Goal: Transaction & Acquisition: Subscribe to service/newsletter

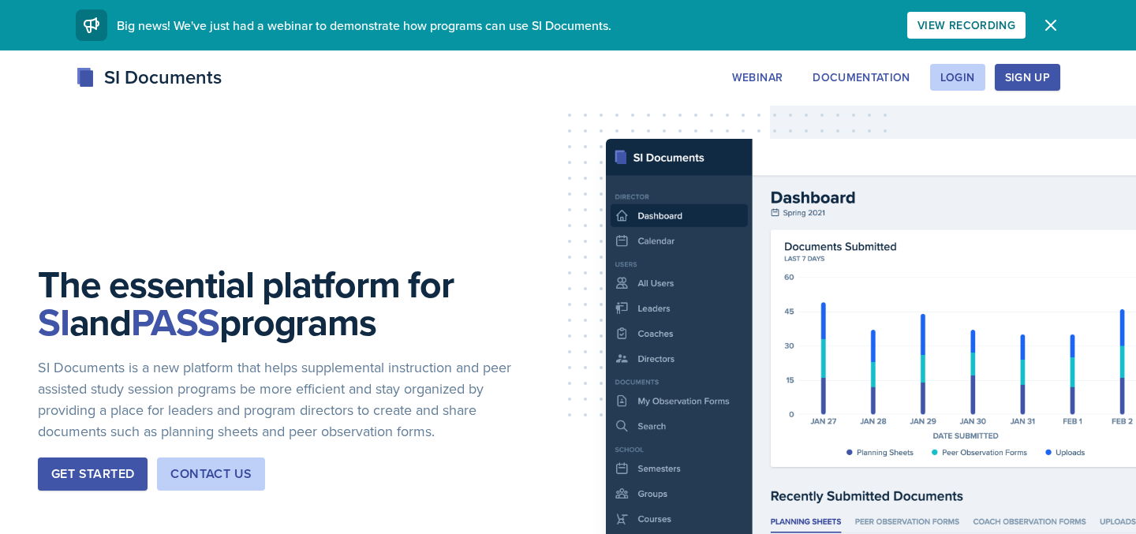
click at [106, 480] on div "Get Started" at bounding box center [92, 474] width 83 height 19
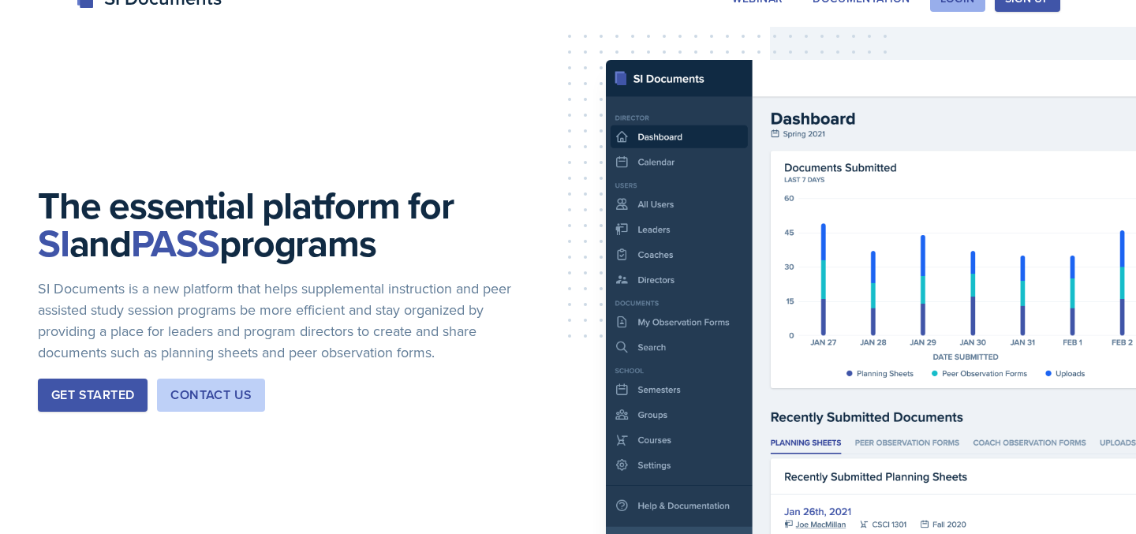
scroll to position [73, 0]
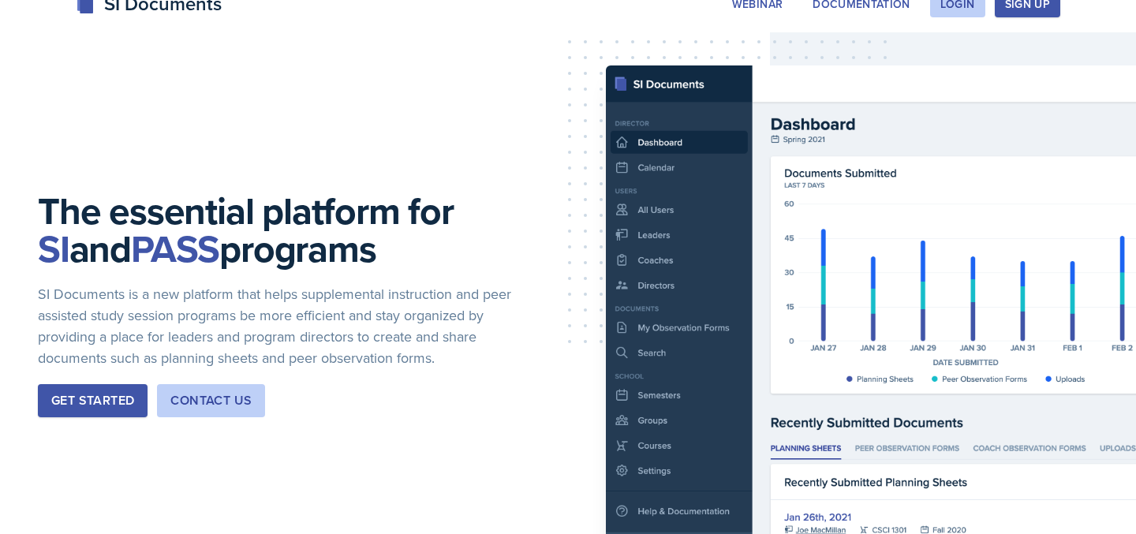
click at [1047, 5] on div "Sign Up" at bounding box center [1027, 4] width 45 height 13
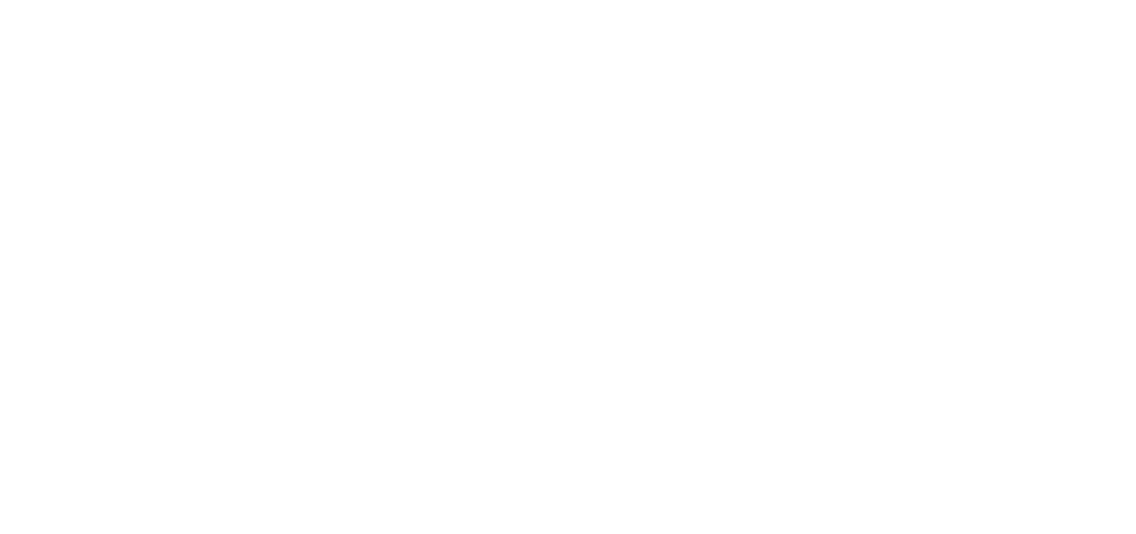
scroll to position [73, 0]
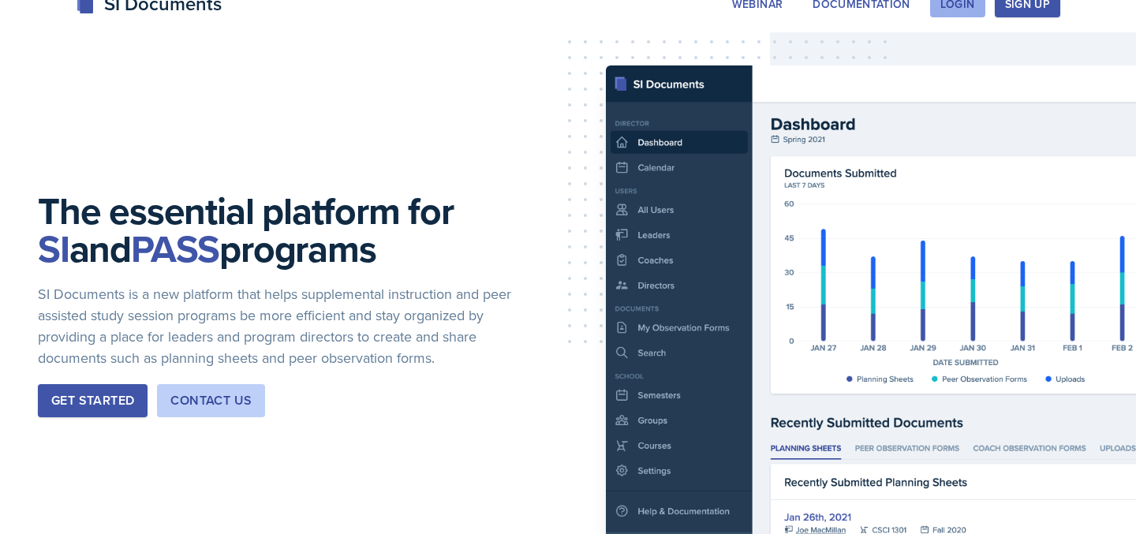
click at [956, 10] on div "Login" at bounding box center [957, 4] width 35 height 13
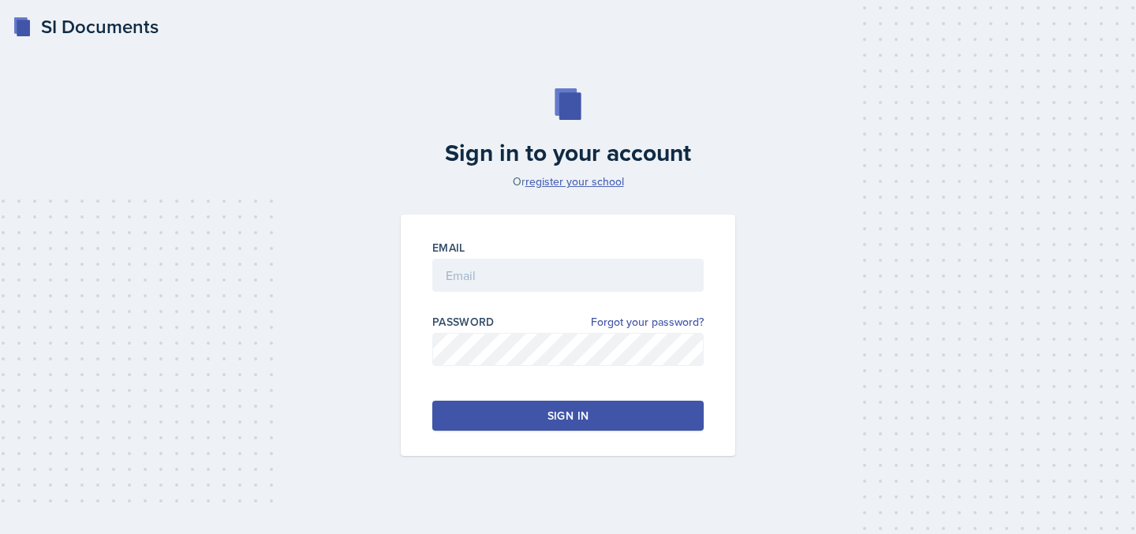
click at [562, 178] on link "register your school" at bounding box center [574, 182] width 99 height 16
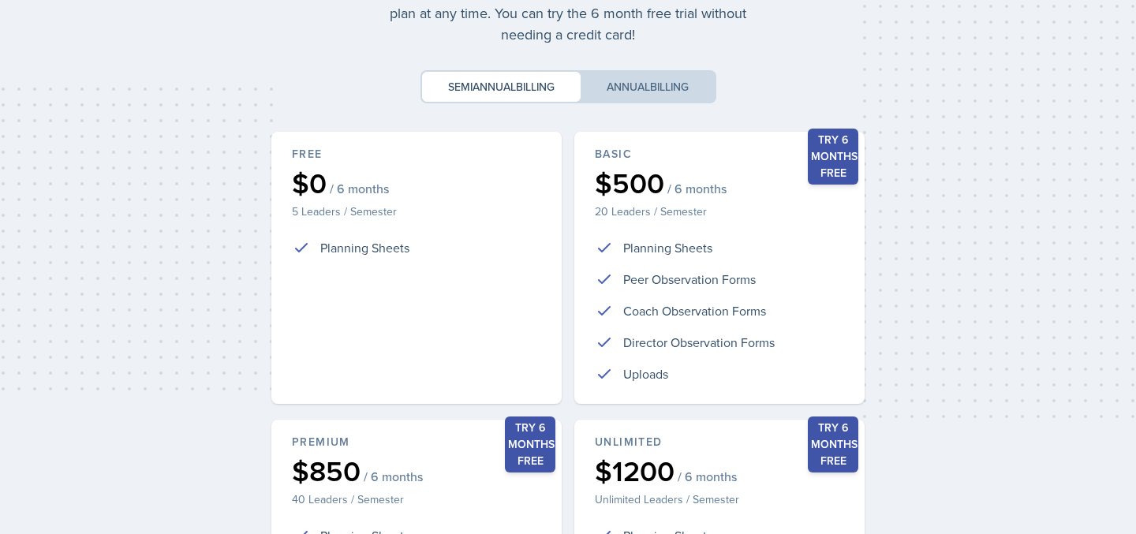
scroll to position [119, 0]
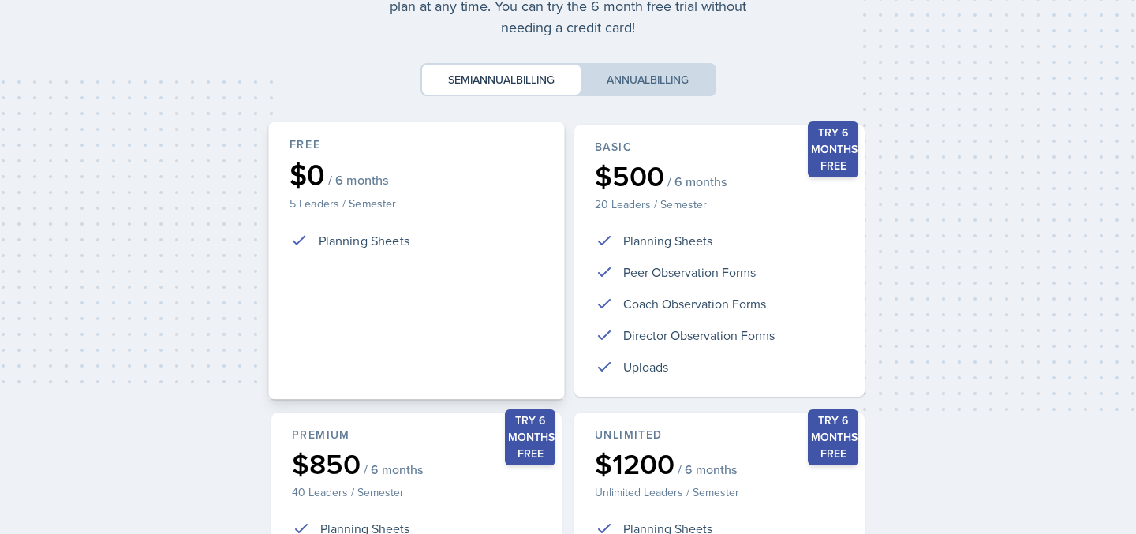
click at [488, 250] on ul "Planning Sheets" at bounding box center [416, 243] width 254 height 26
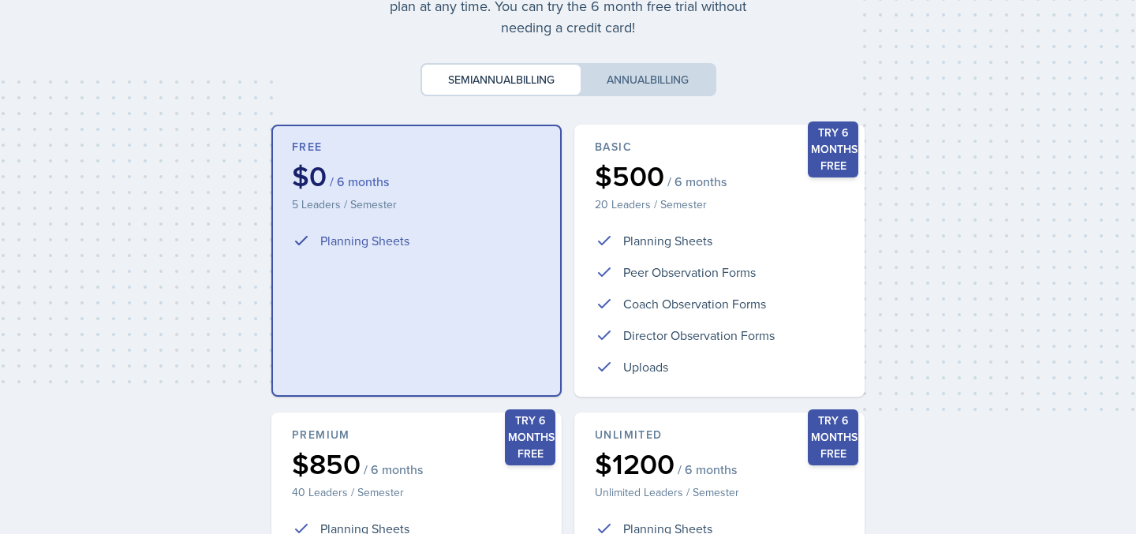
scroll to position [401, 0]
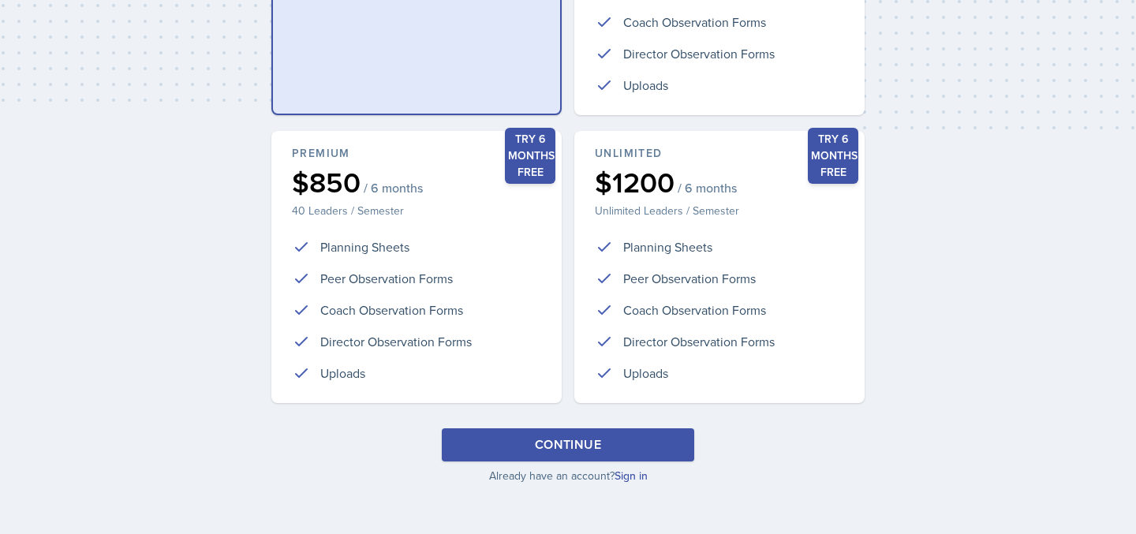
click at [583, 438] on div "Continue" at bounding box center [568, 444] width 66 height 19
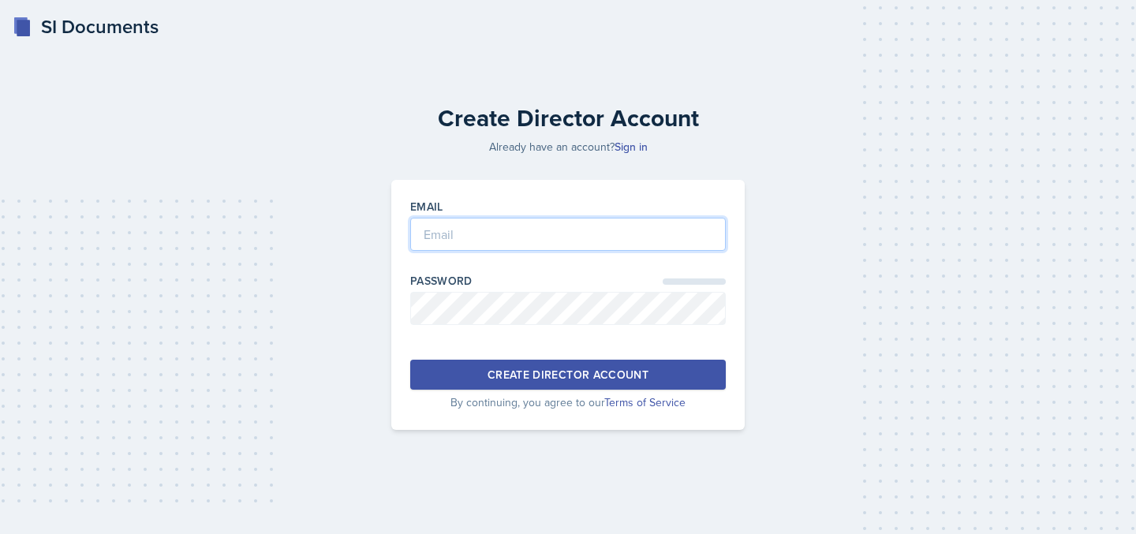
click at [527, 239] on input "email" at bounding box center [568, 234] width 316 height 33
type input "Mharr426@students.kennesaw.edu"
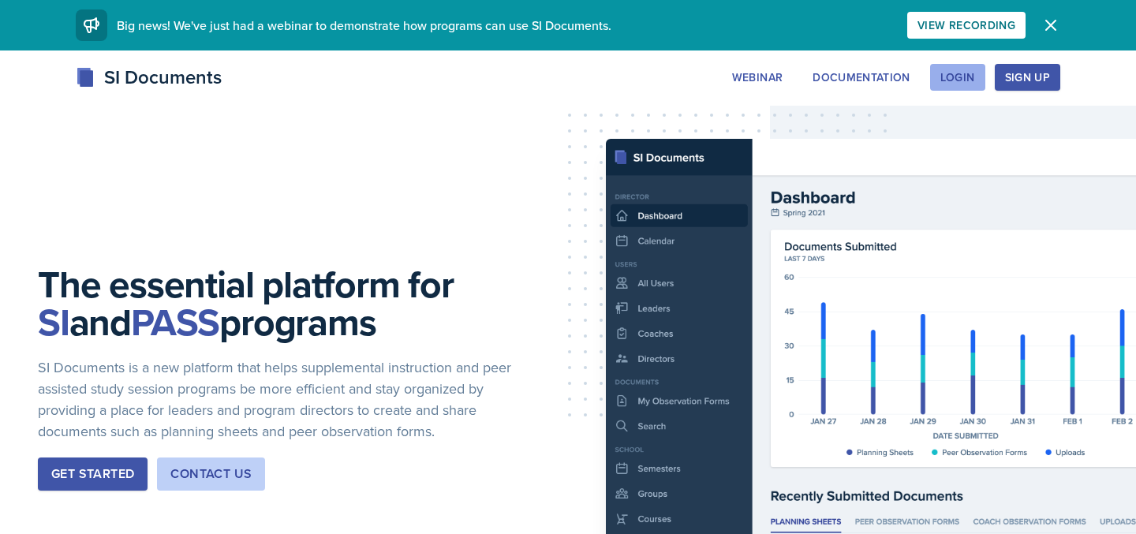
click at [958, 76] on div "Login" at bounding box center [957, 77] width 35 height 13
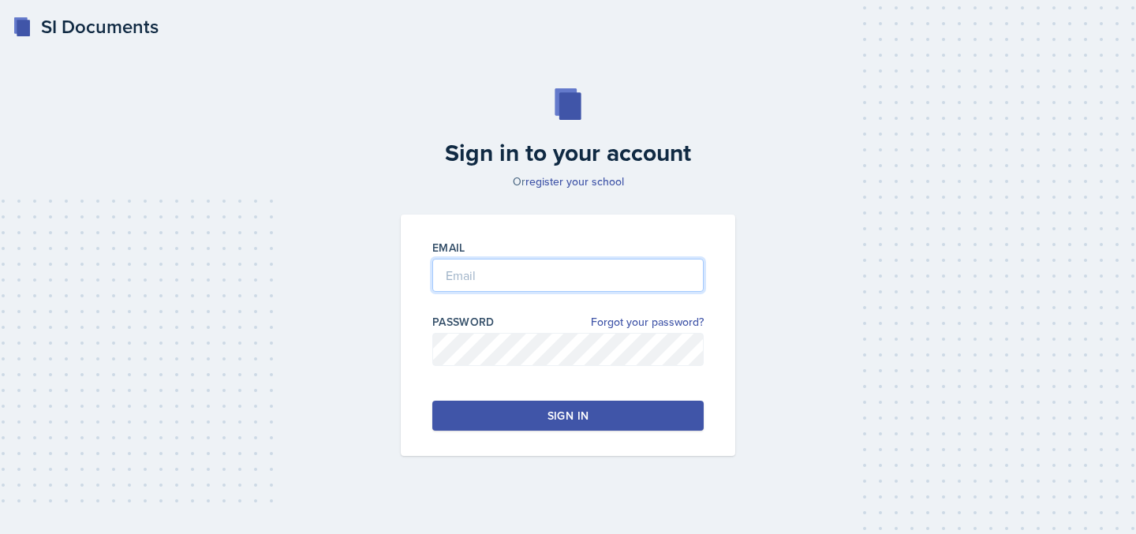
click at [543, 284] on input "email" at bounding box center [567, 275] width 271 height 33
type input "Mharr426@students.kennesaw.edu"
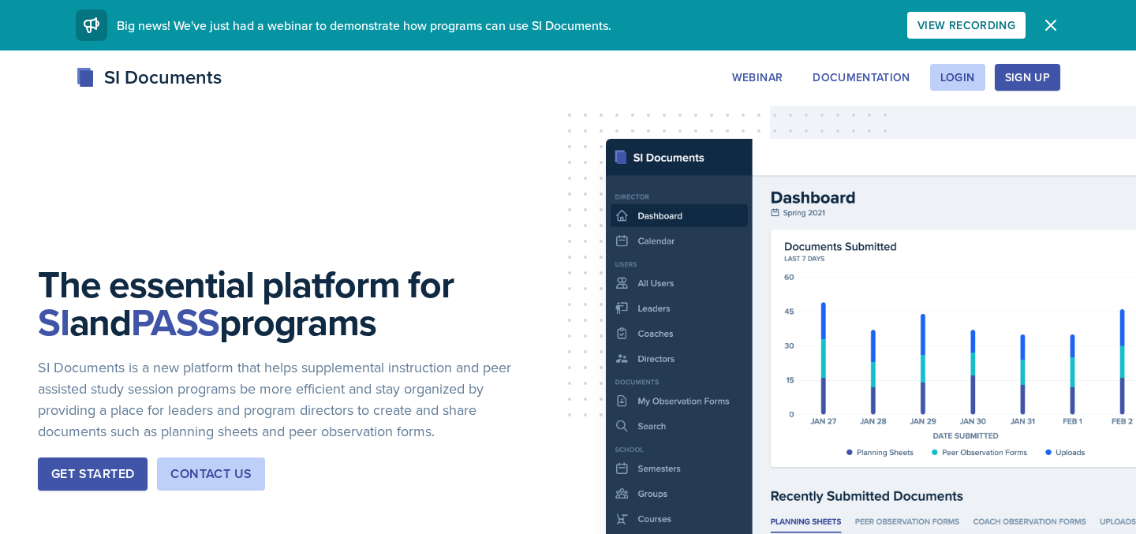
click at [1042, 84] on div "Sign Up" at bounding box center [1027, 77] width 45 height 13
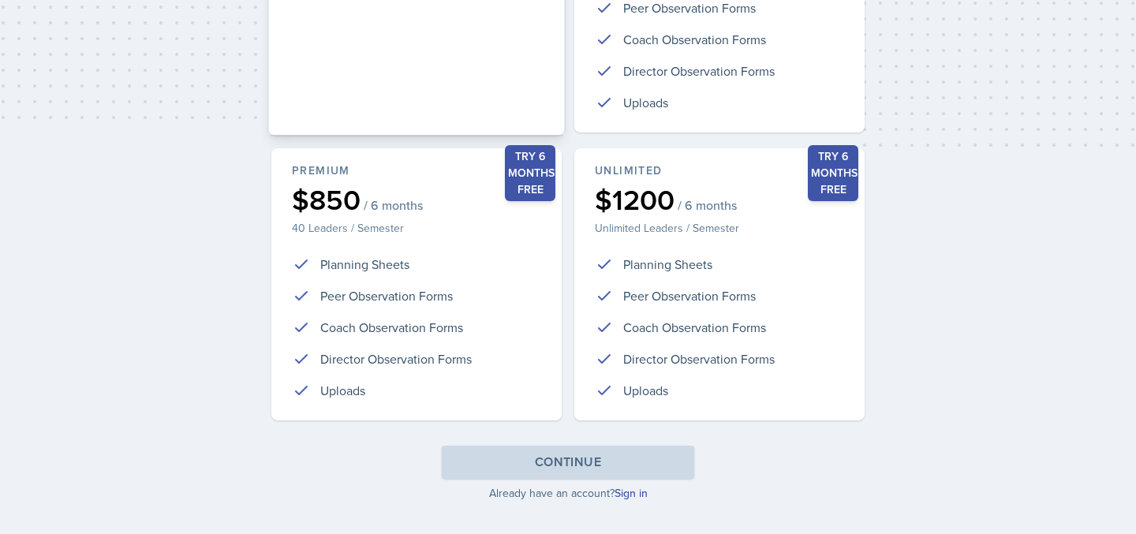
scroll to position [401, 0]
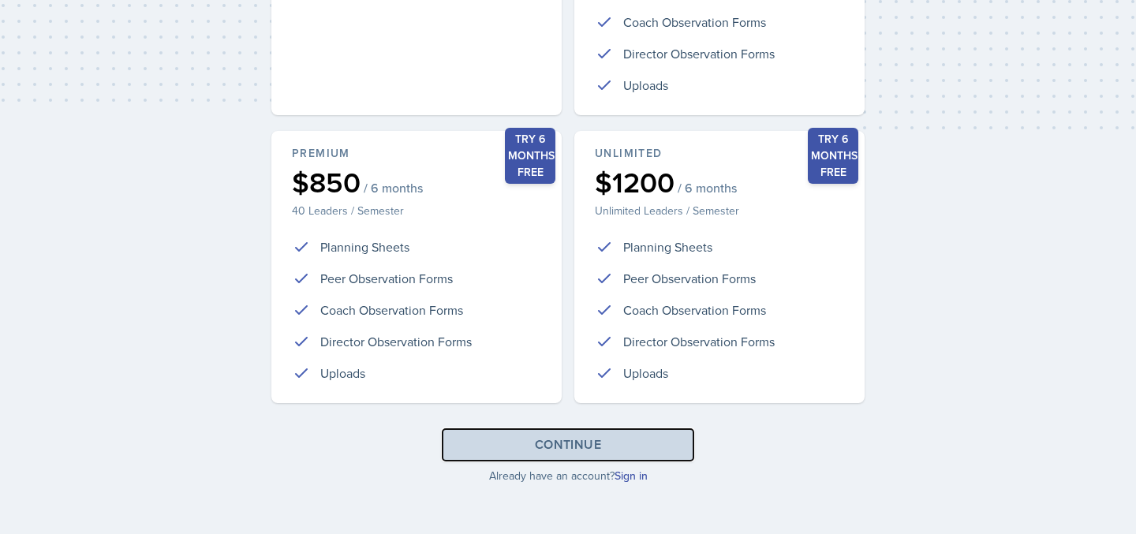
click at [506, 440] on button "Continue" at bounding box center [568, 444] width 252 height 33
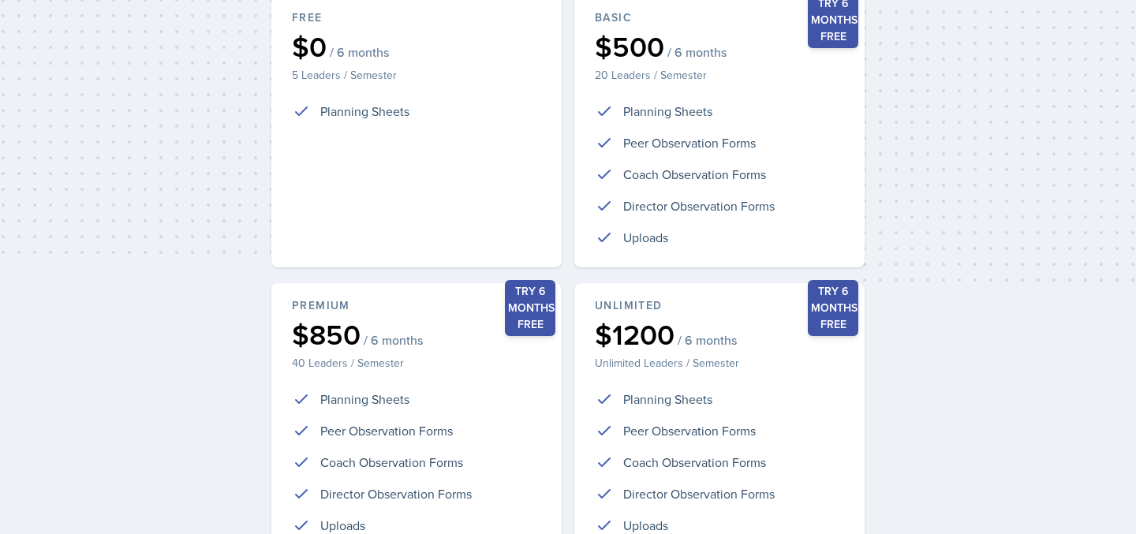
scroll to position [185, 0]
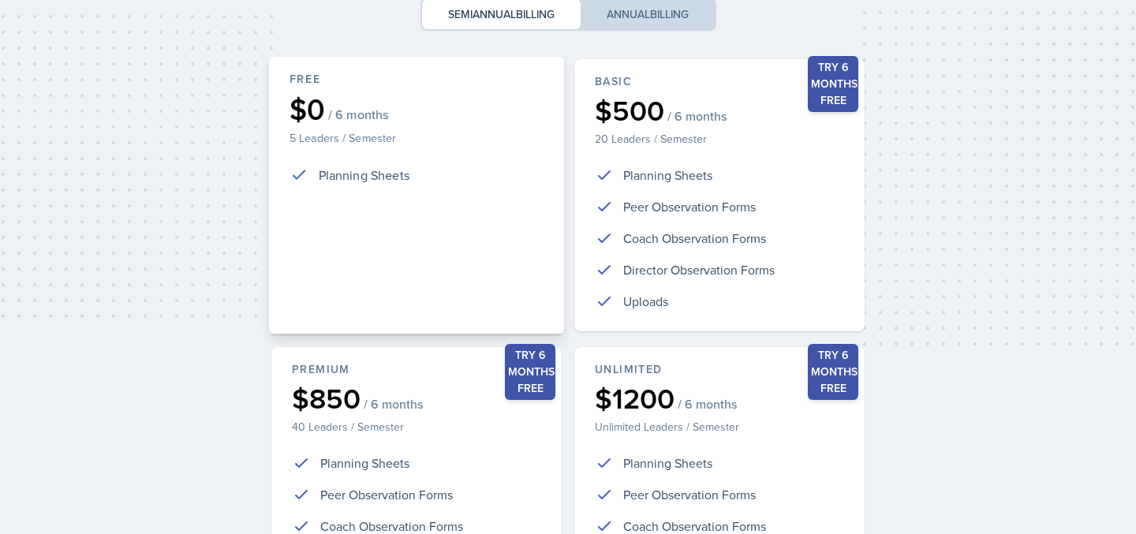
click at [447, 214] on div "Free $0 / 6 months 5 Leaders / Semester Planning Sheets" at bounding box center [416, 196] width 296 height 278
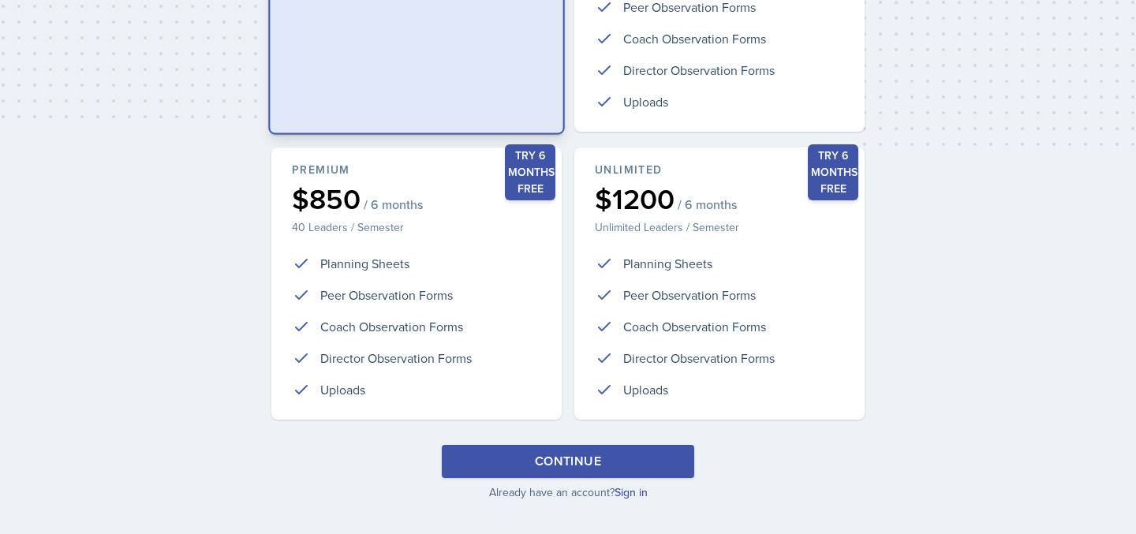
scroll to position [401, 0]
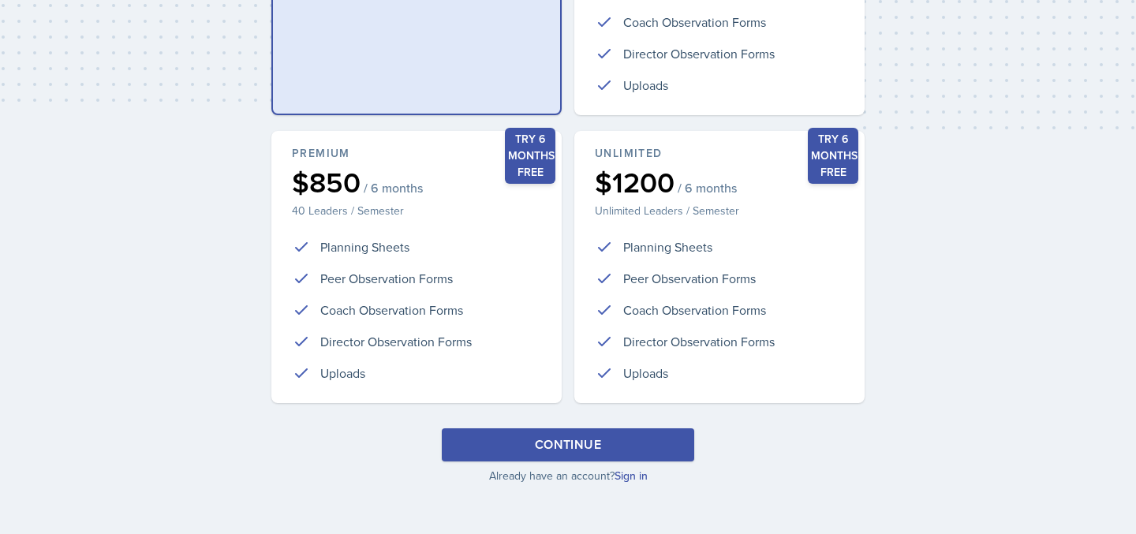
click at [537, 445] on div "Continue" at bounding box center [568, 444] width 66 height 19
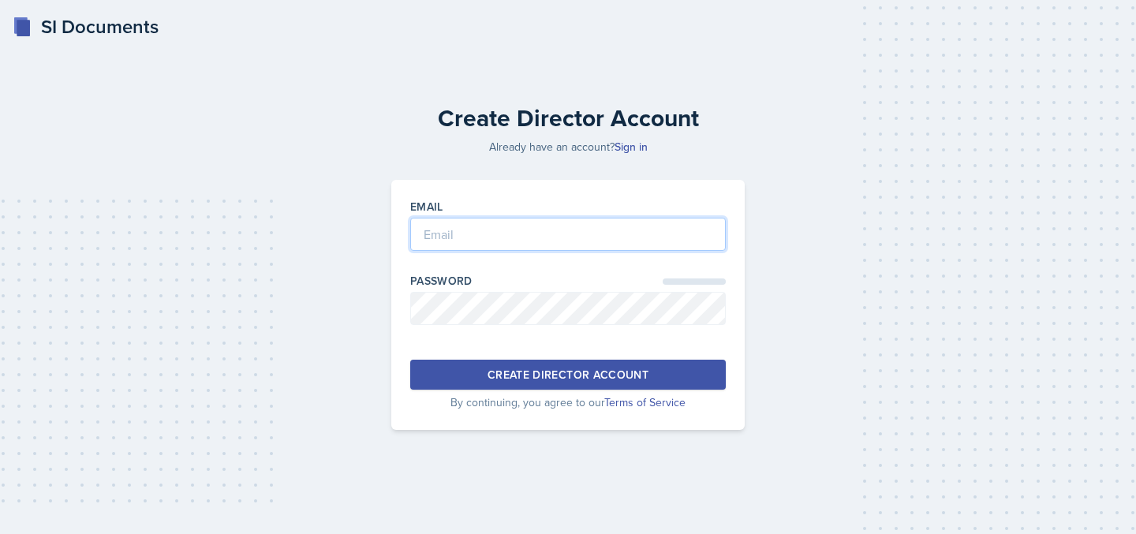
click at [491, 249] on input "email" at bounding box center [568, 234] width 316 height 33
type input "Mharr426@students.kennesaw"
